Goal: Information Seeking & Learning: Learn about a topic

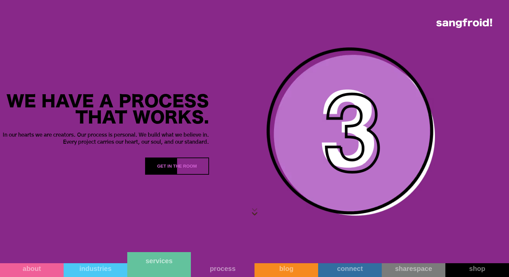
click at [173, 270] on link "services" at bounding box center [159, 264] width 64 height 25
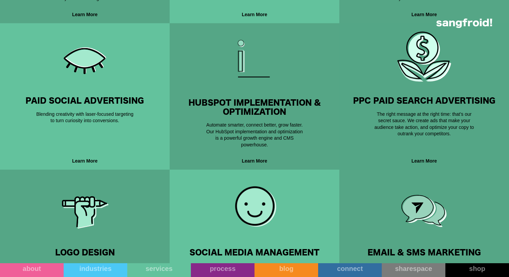
scroll to position [381, 0]
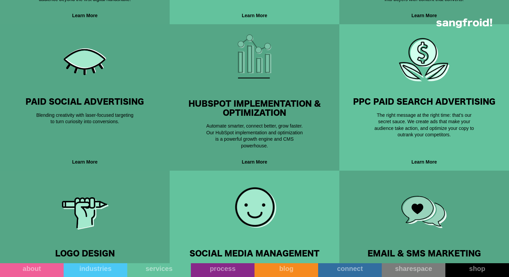
click at [92, 86] on img at bounding box center [85, 60] width 51 height 51
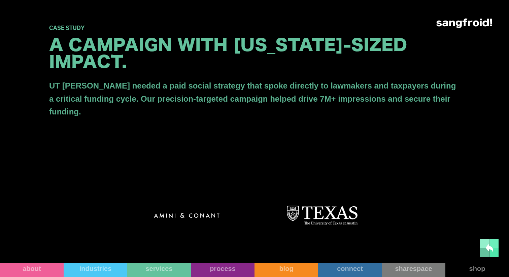
scroll to position [1136, 0]
